Goal: Information Seeking & Learning: Understand process/instructions

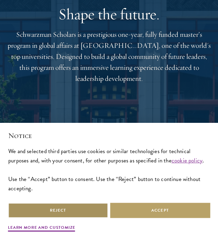
click at [82, 212] on button "Reject" at bounding box center [58, 209] width 100 height 15
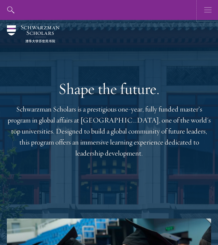
click at [203, 9] on button "button" at bounding box center [208, 10] width 20 height 20
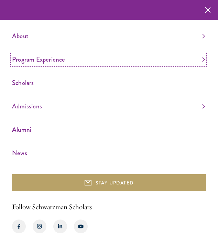
click at [203, 59] on link "Program Experience" at bounding box center [108, 59] width 193 height 11
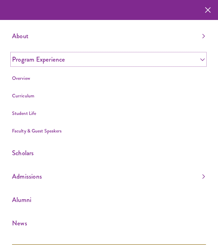
click at [203, 59] on link "Program Experience" at bounding box center [108, 59] width 193 height 11
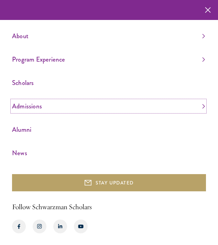
click at [203, 104] on link "Admissions" at bounding box center [108, 105] width 193 height 11
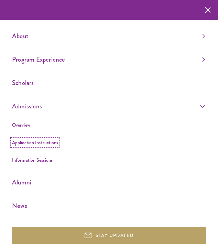
click at [42, 143] on link "Application Instructions" at bounding box center [35, 142] width 46 height 7
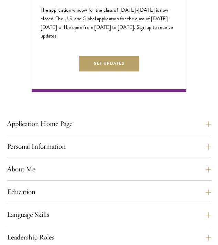
scroll to position [380, 0]
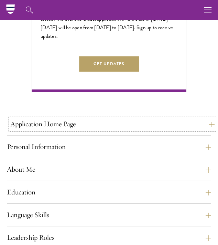
click at [207, 123] on button "Application Home Page" at bounding box center [112, 123] width 204 height 11
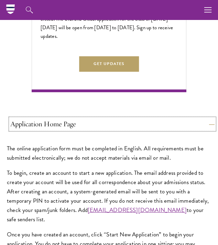
click at [207, 123] on button "Application Home Page" at bounding box center [112, 123] width 204 height 11
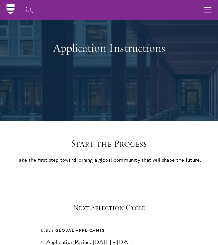
scroll to position [0, 0]
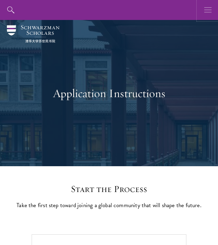
click at [204, 12] on icon "button" at bounding box center [208, 10] width 8 height 20
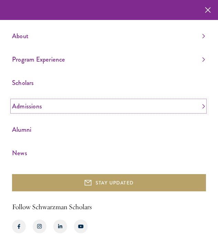
click at [26, 107] on link "Admissions" at bounding box center [108, 105] width 193 height 11
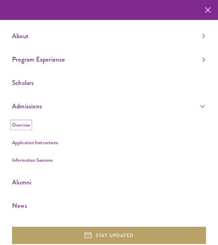
click at [25, 127] on link "Overview" at bounding box center [21, 124] width 18 height 7
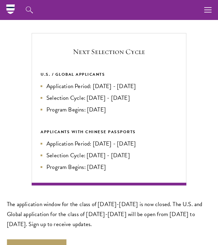
scroll to position [1004, 0]
